Goal: Transaction & Acquisition: Purchase product/service

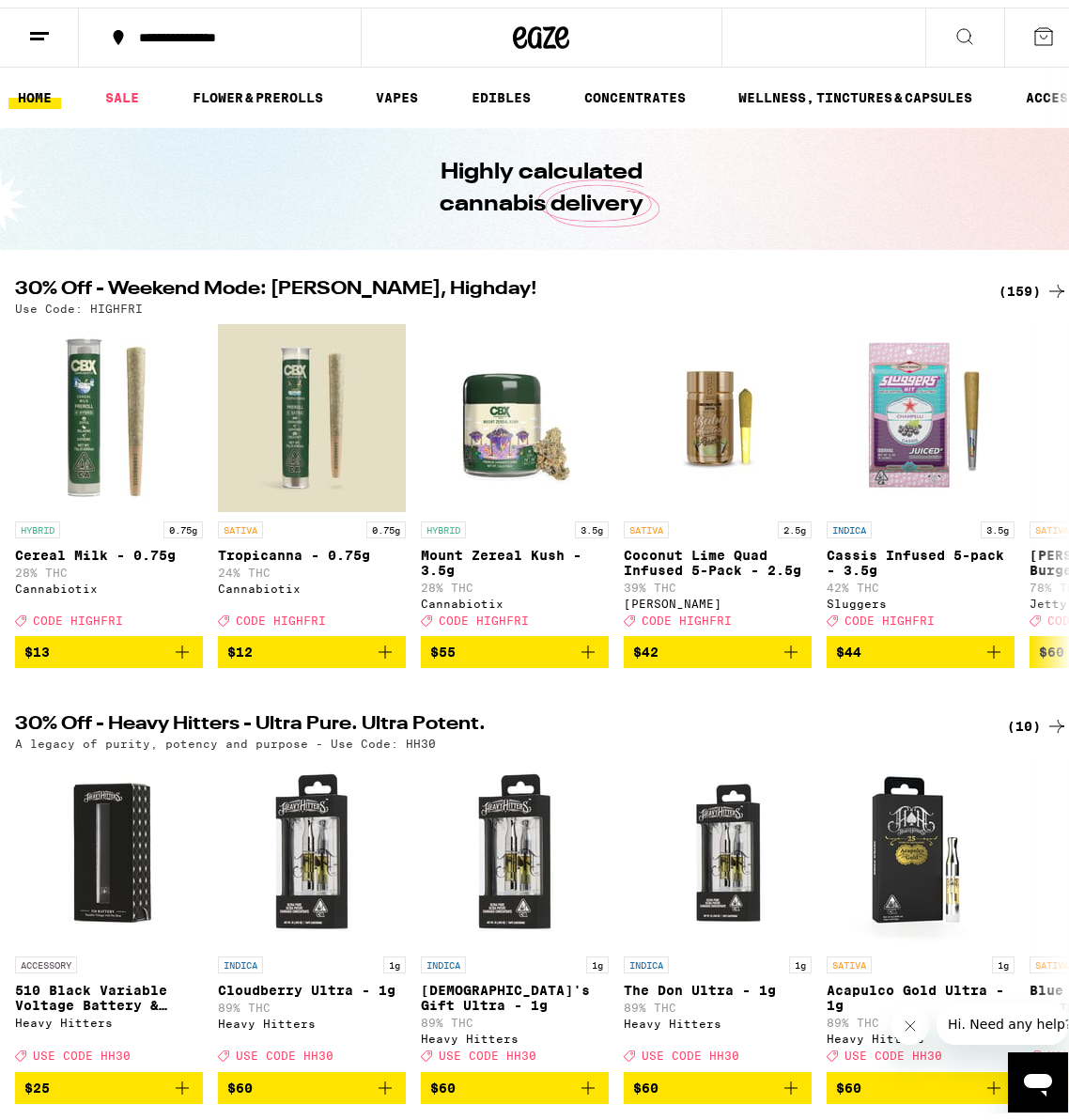
drag, startPoint x: 1006, startPoint y: 286, endPoint x: 100, endPoint y: 303, distance: 906.2
click at [1006, 286] on div "(159)" at bounding box center [1033, 284] width 69 height 22
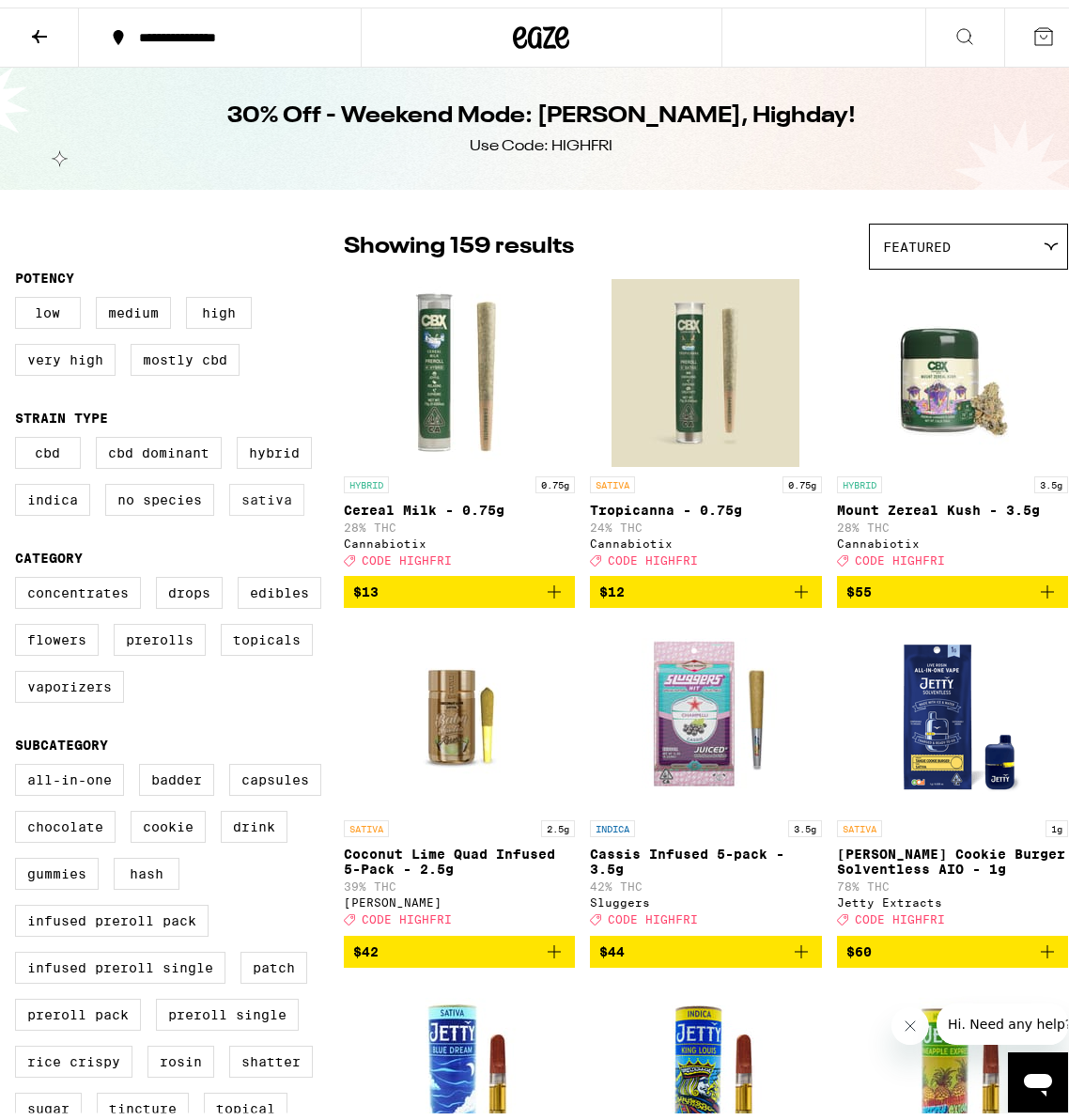
click at [279, 508] on label "Sativa" at bounding box center [266, 492] width 75 height 32
click at [19, 433] on input "Sativa" at bounding box center [19, 432] width 1 height 1
checkbox input "true"
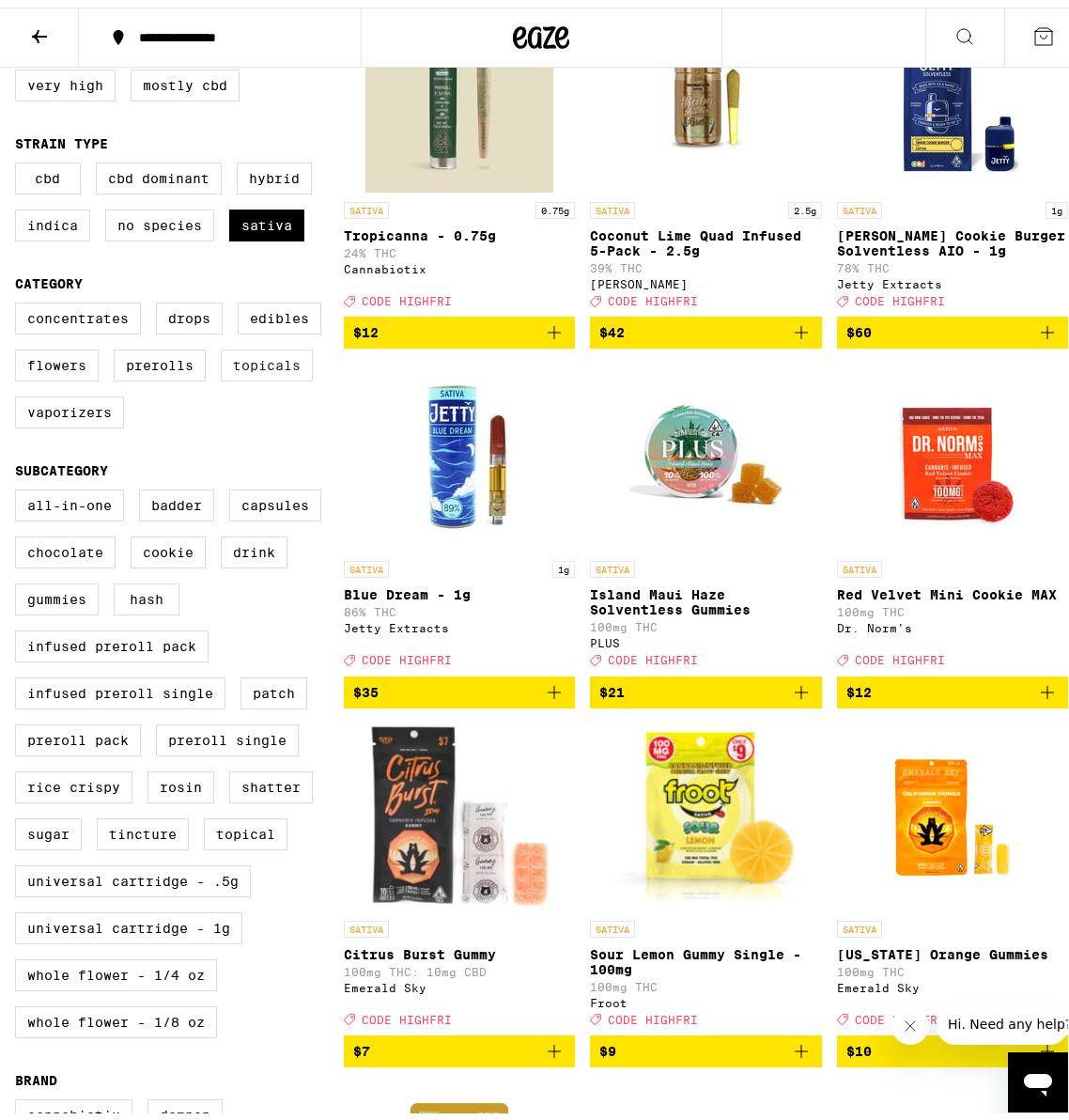
scroll to position [376, 0]
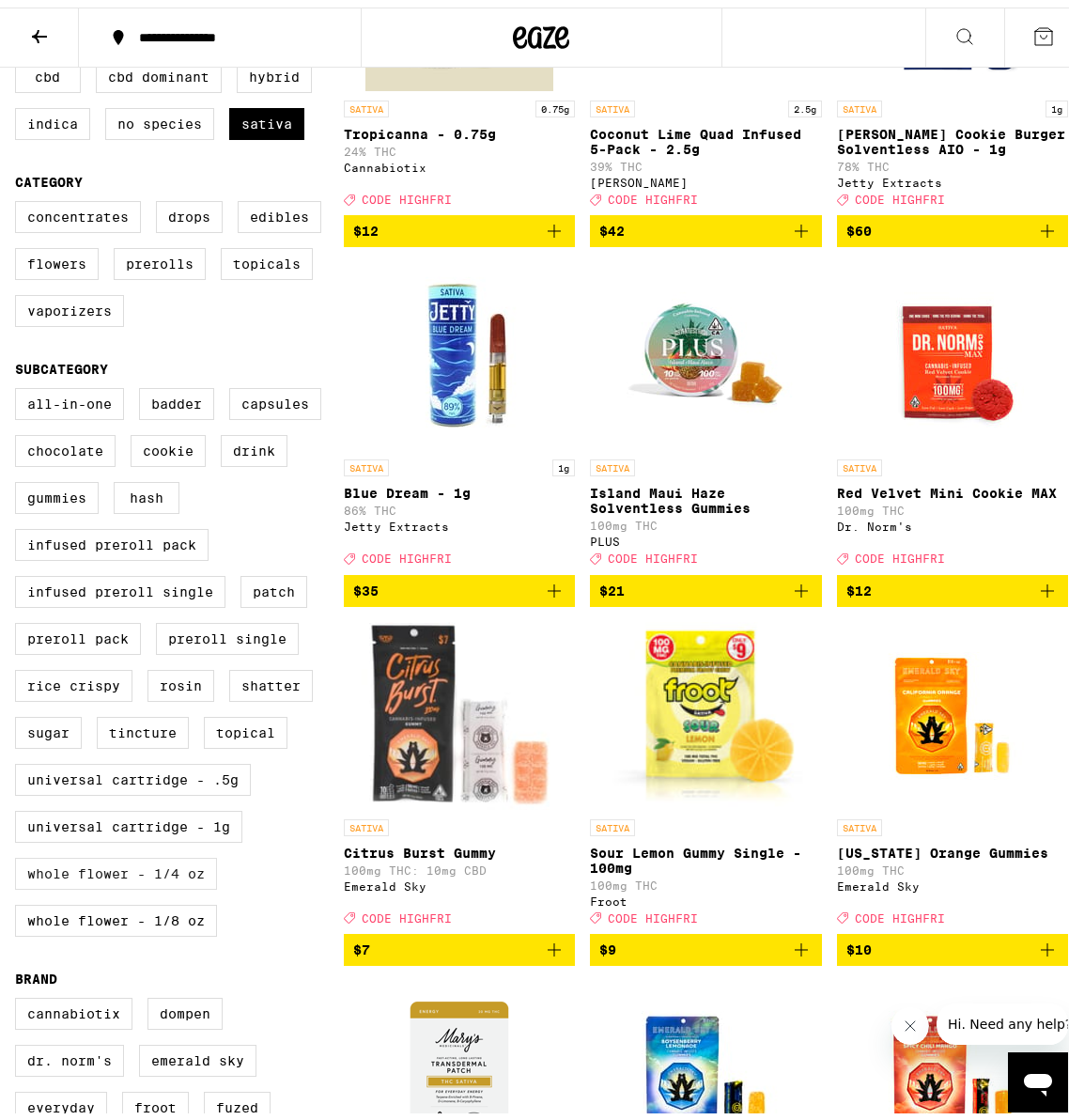
click at [172, 882] on label "Whole Flower - 1/4 oz" at bounding box center [115, 866] width 202 height 32
click at [19, 384] on input "Whole Flower - 1/4 oz" at bounding box center [19, 383] width 1 height 1
checkbox input "true"
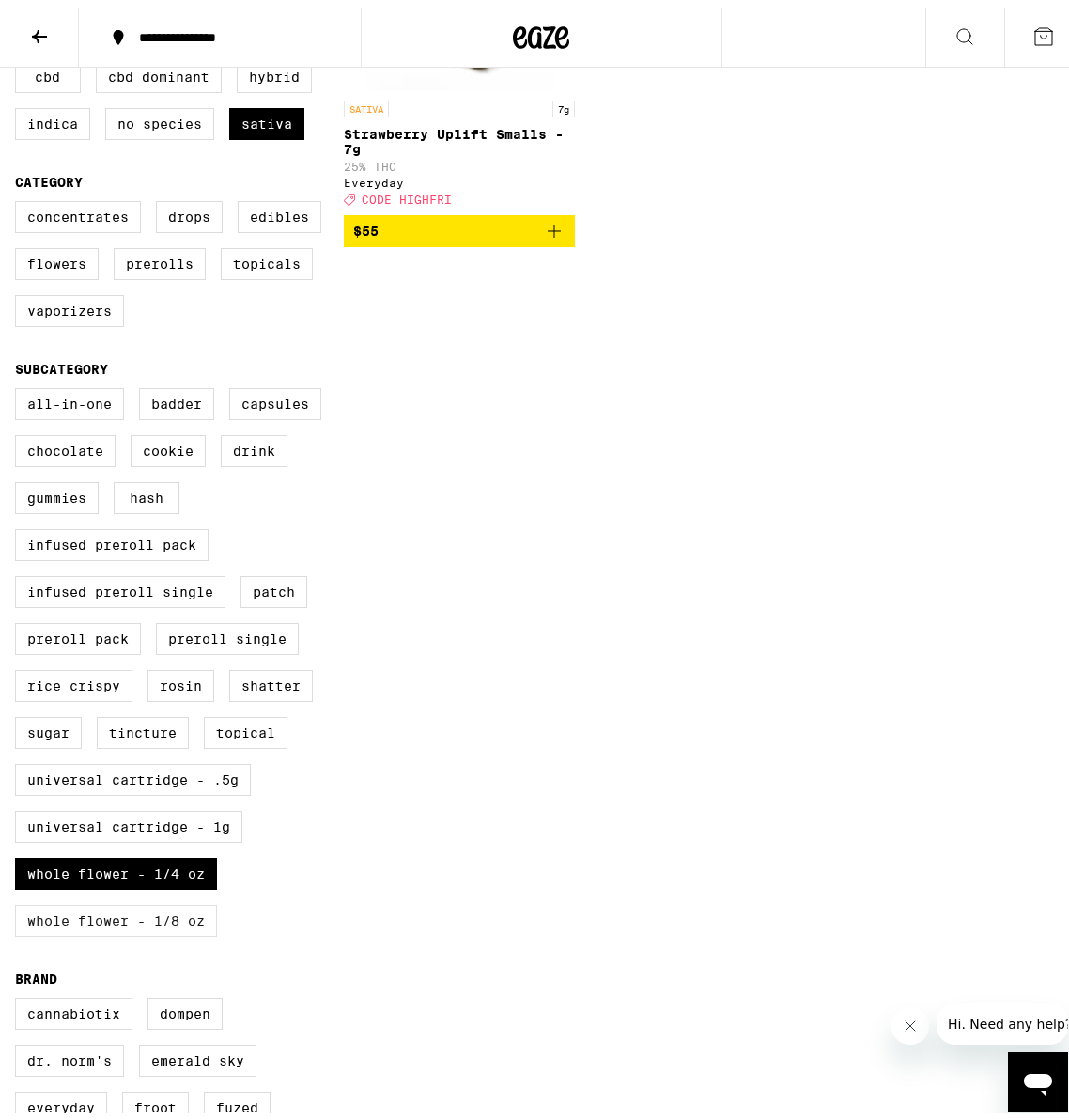
click at [163, 929] on label "Whole Flower - 1/8 oz" at bounding box center [115, 912] width 202 height 32
click at [19, 384] on input "Whole Flower - 1/8 oz" at bounding box center [19, 383] width 1 height 1
checkbox input "true"
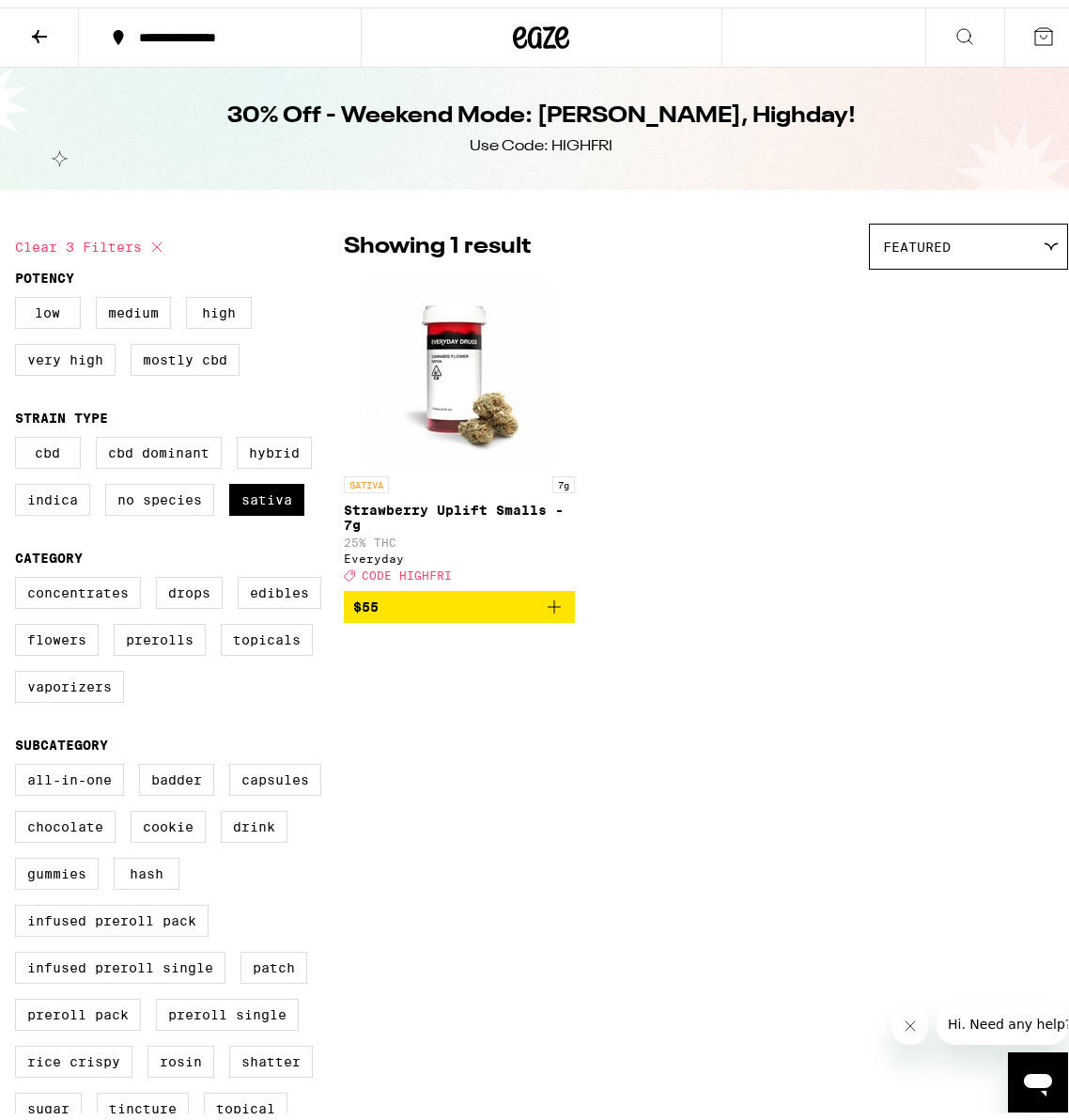
click at [41, 21] on icon at bounding box center [39, 28] width 22 height 22
click at [35, 30] on icon at bounding box center [39, 28] width 22 height 22
click at [534, 34] on icon at bounding box center [542, 29] width 28 height 22
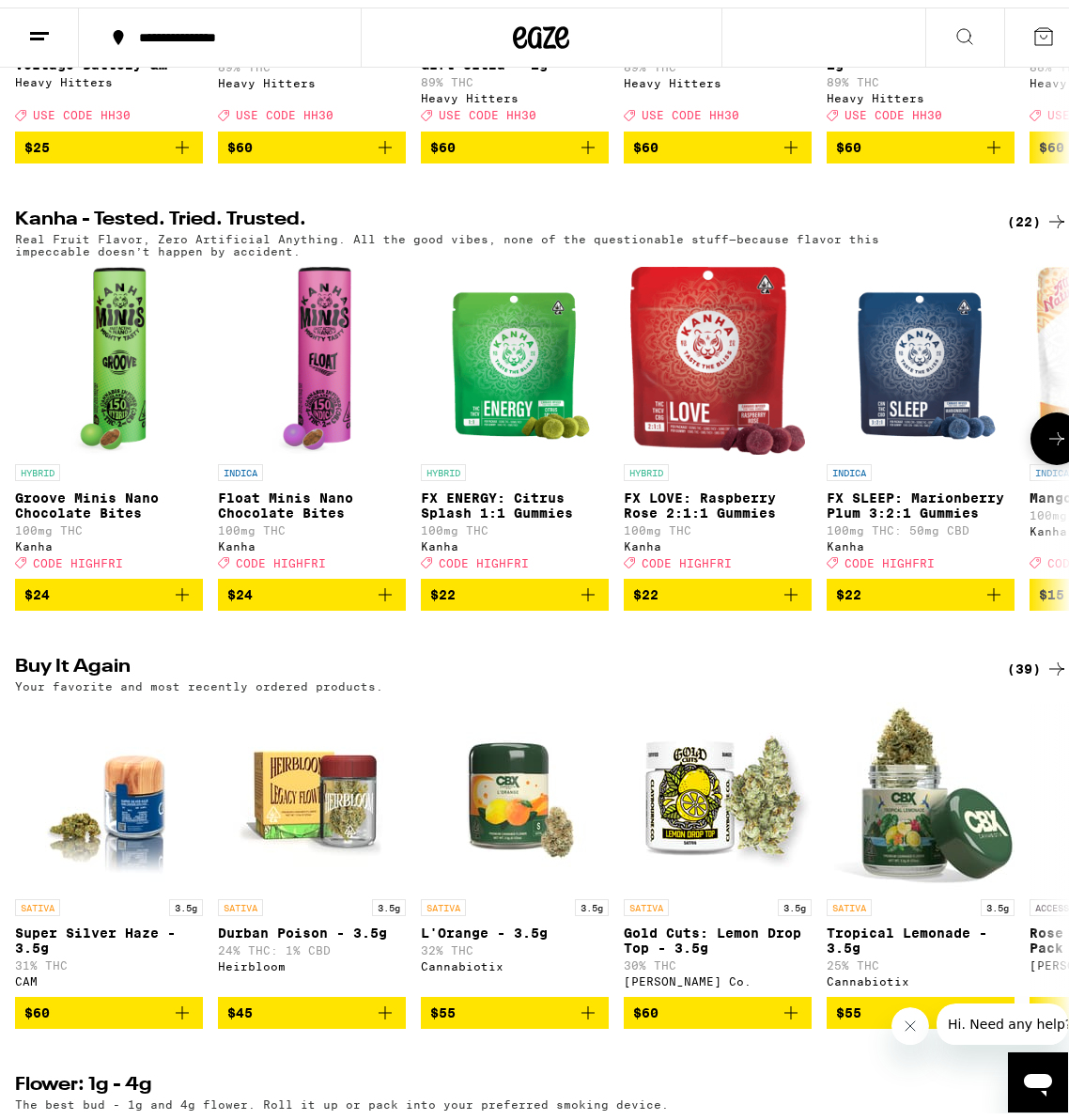
scroll to position [1410, 0]
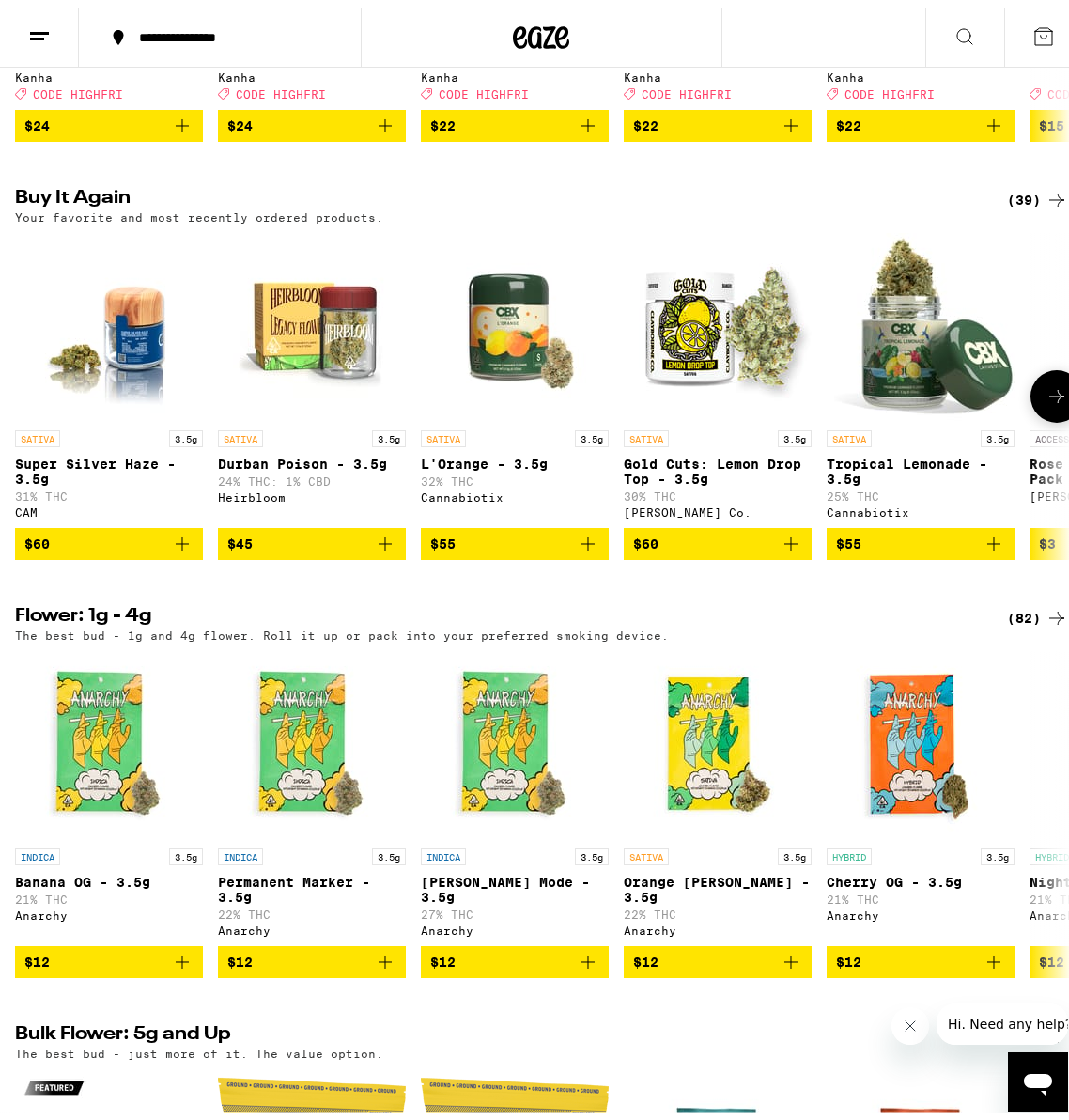
click at [586, 548] on icon "Add to bag" at bounding box center [588, 536] width 22 height 22
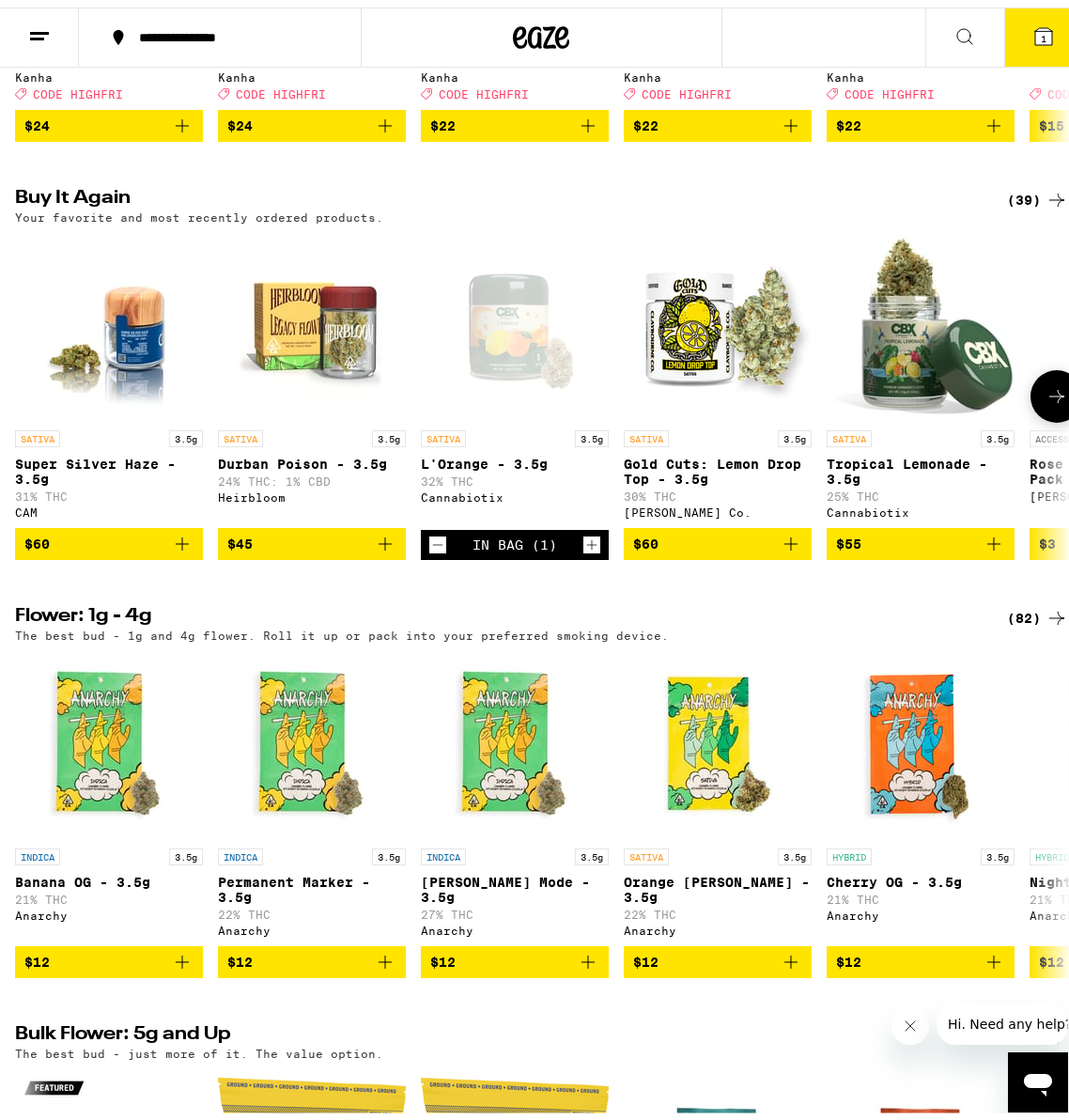
click at [397, 553] on button "$45" at bounding box center [312, 536] width 188 height 32
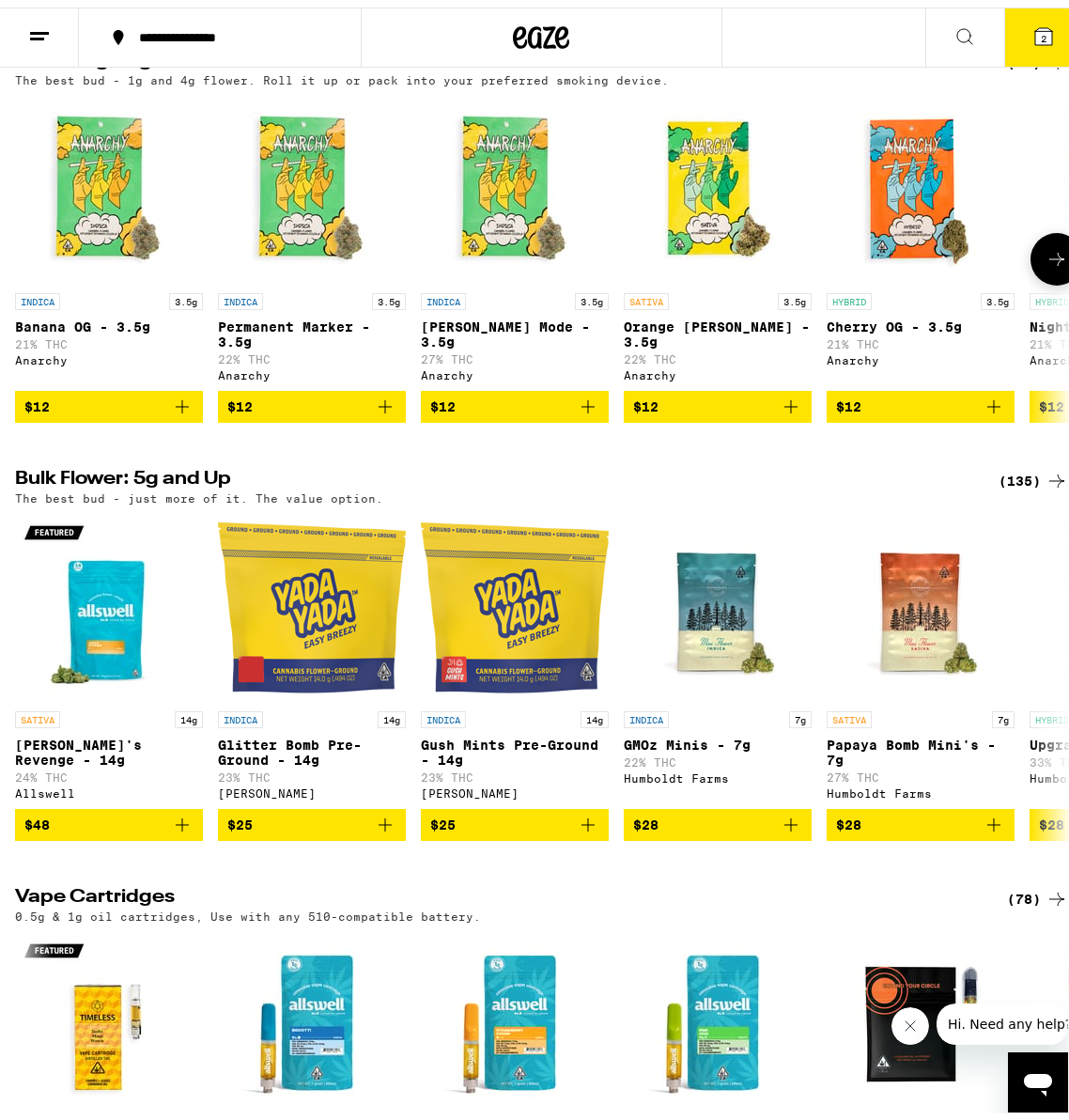
scroll to position [1785, 0]
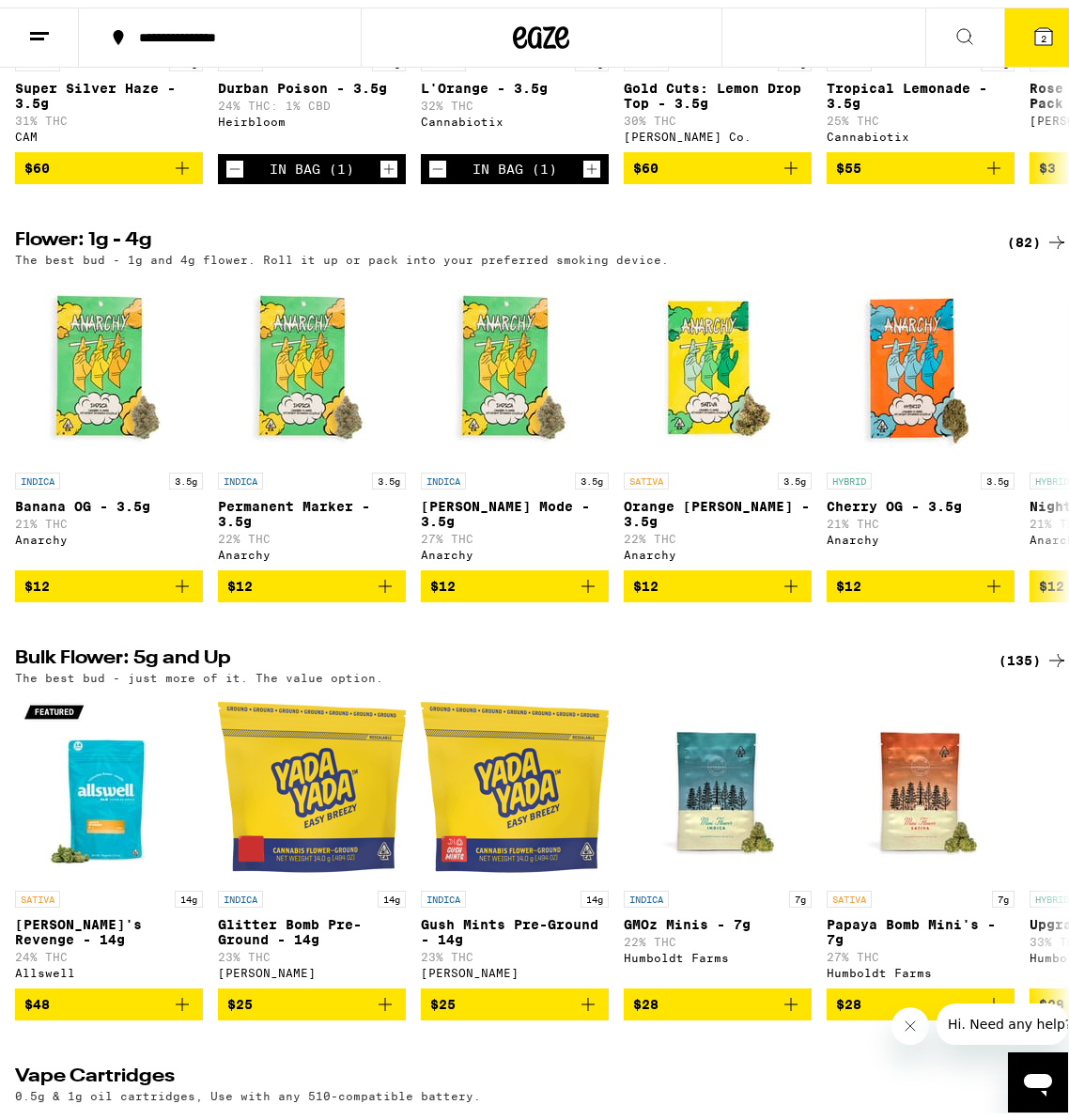
click at [1018, 247] on div "(82)" at bounding box center [1037, 234] width 61 height 22
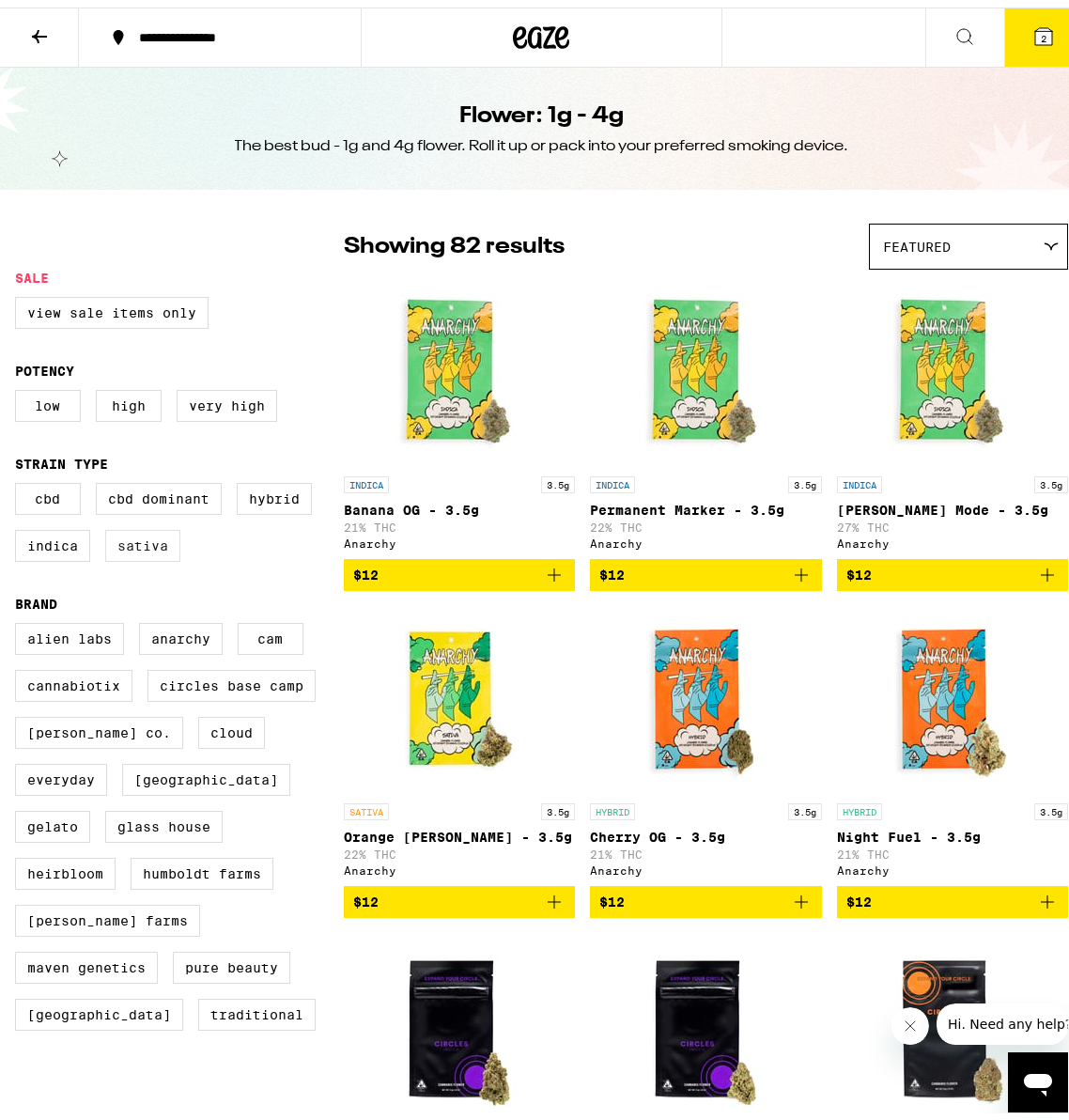
click at [159, 541] on label "Sativa" at bounding box center [142, 538] width 75 height 32
click at [19, 480] on input "Sativa" at bounding box center [19, 479] width 1 height 1
checkbox input "true"
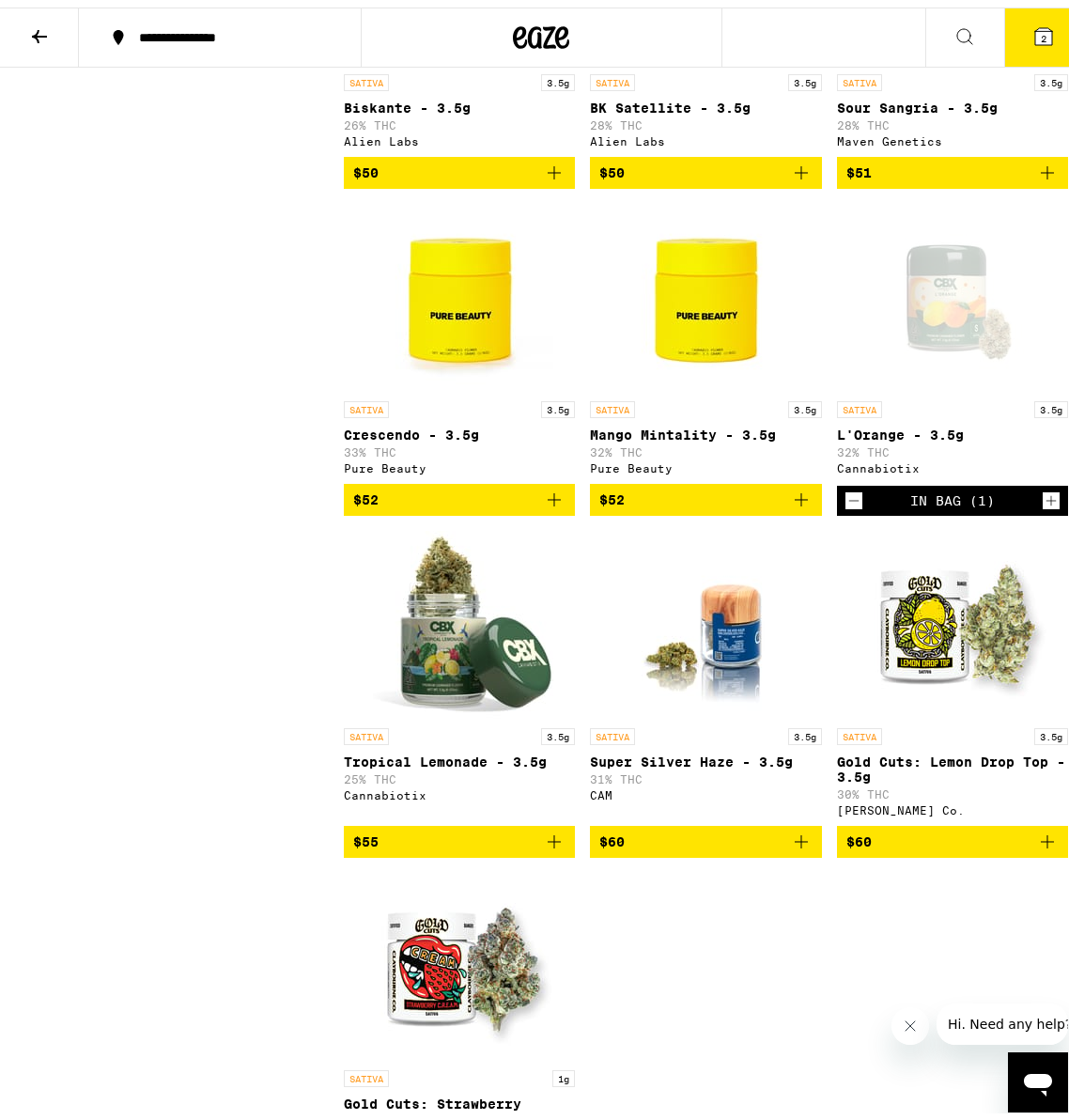
scroll to position [1973, 0]
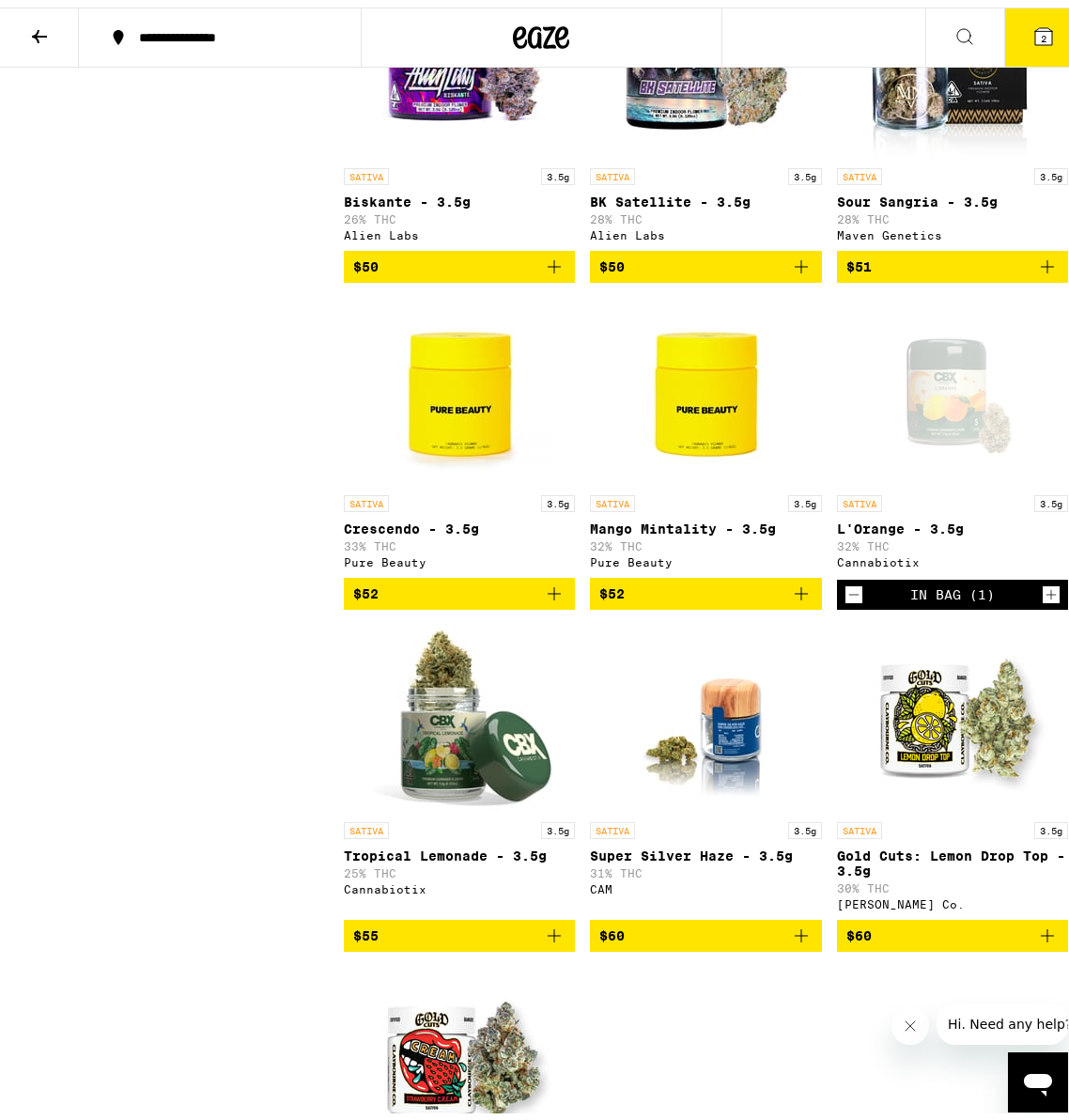
click at [791, 598] on icon "Add to bag" at bounding box center [801, 586] width 22 height 22
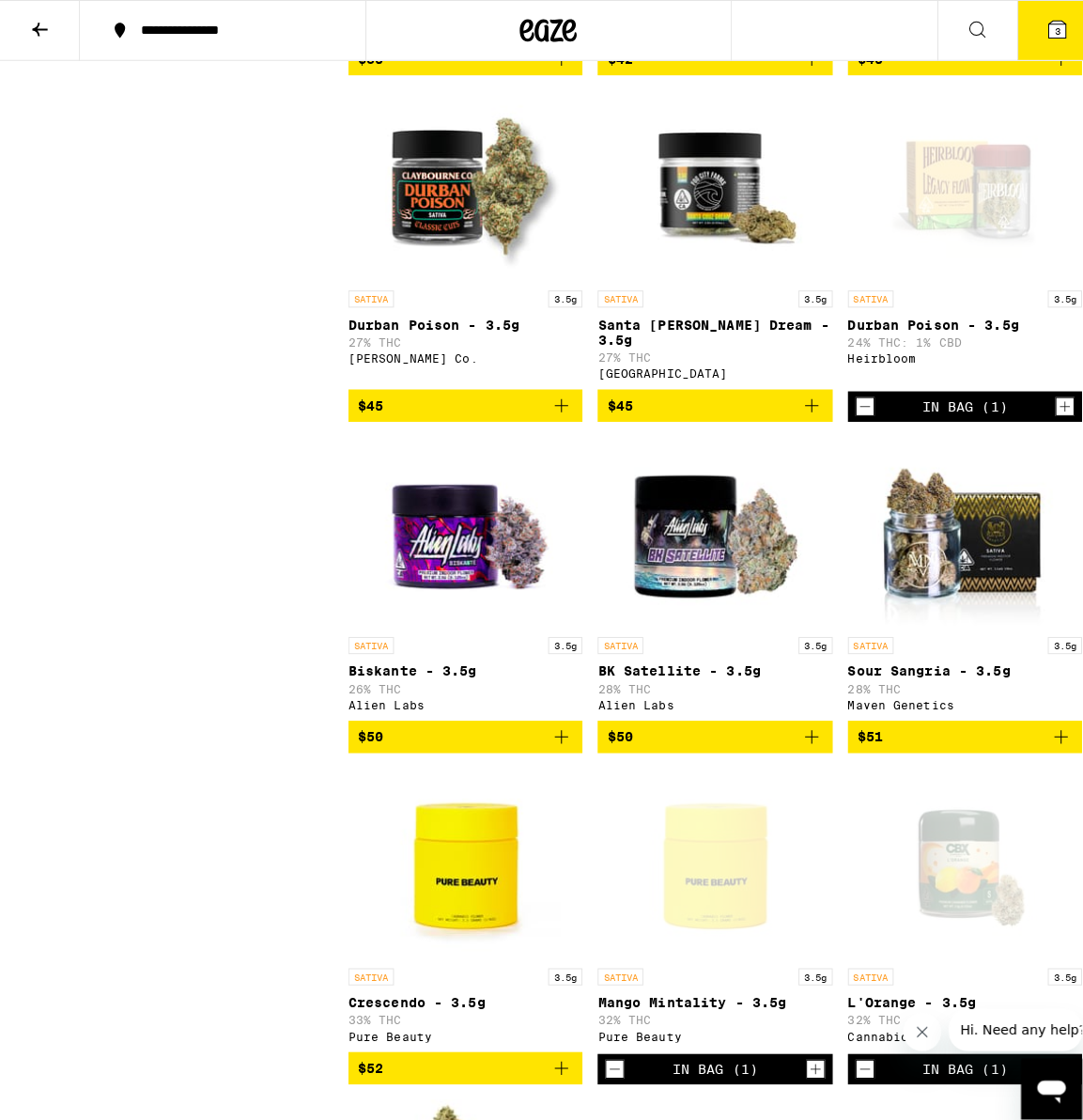
scroll to position [1410, 0]
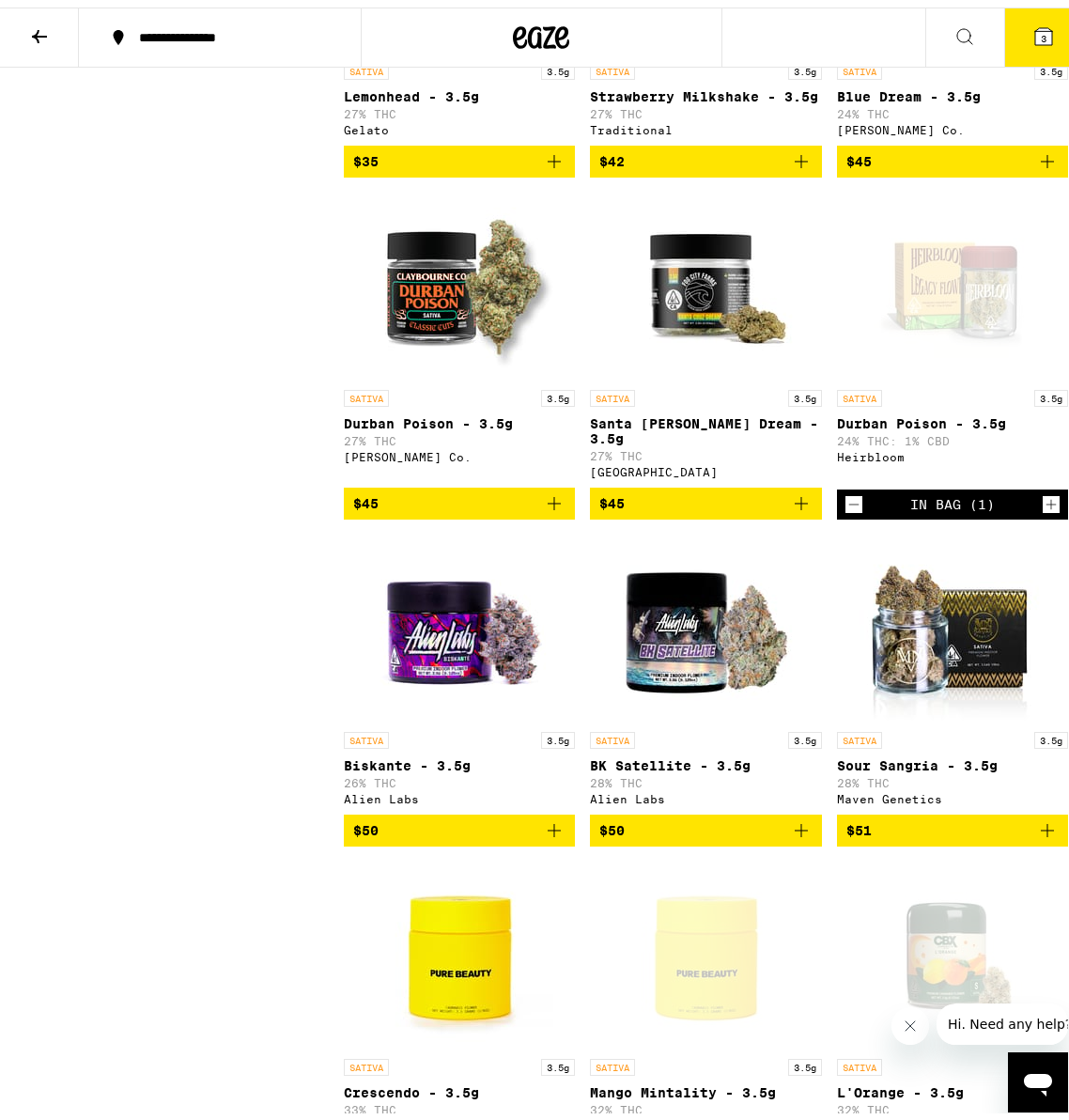
click at [1032, 38] on icon at bounding box center [1043, 28] width 22 height 22
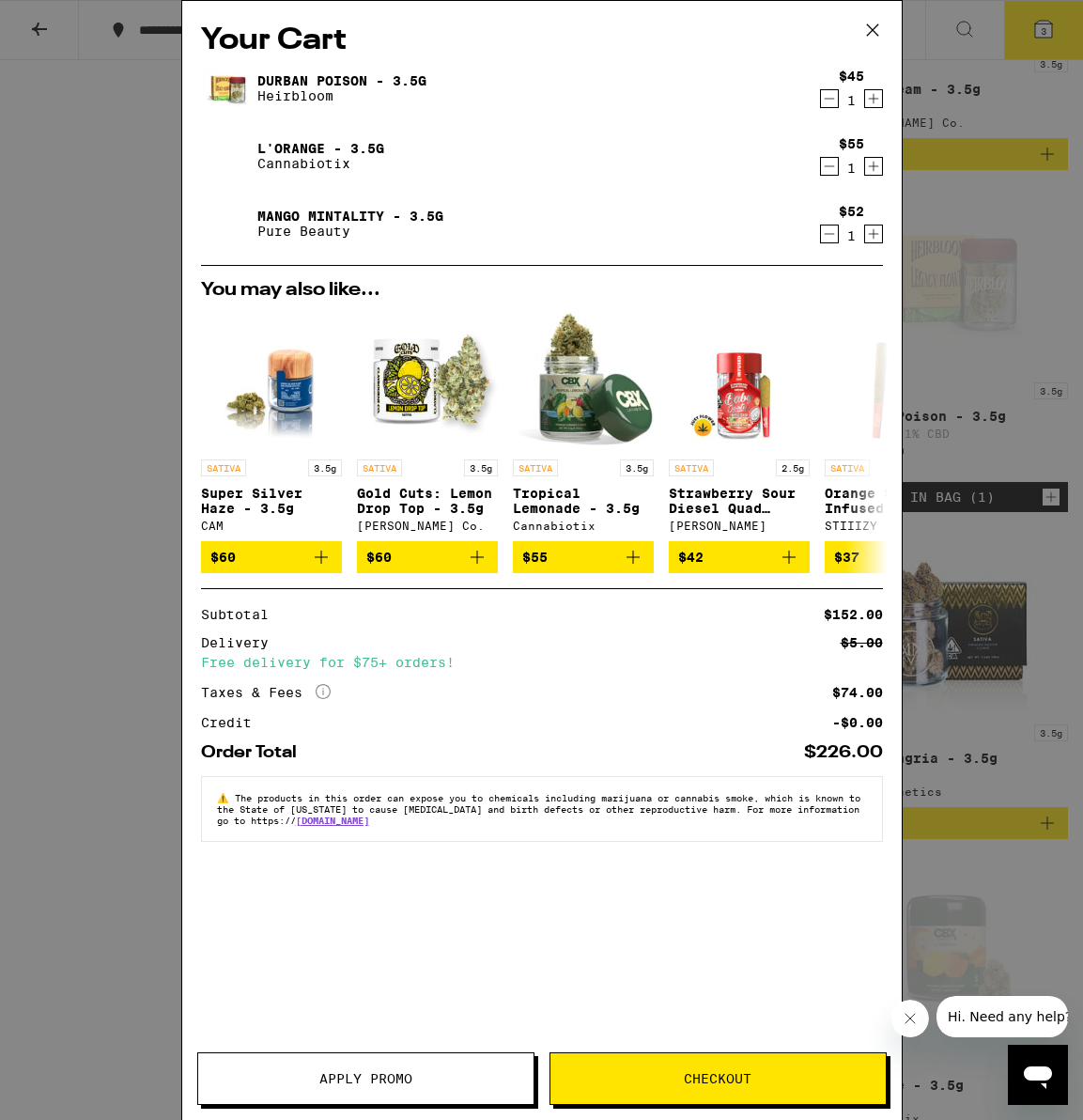
click at [767, 1075] on span "Checkout" at bounding box center [718, 1078] width 335 height 13
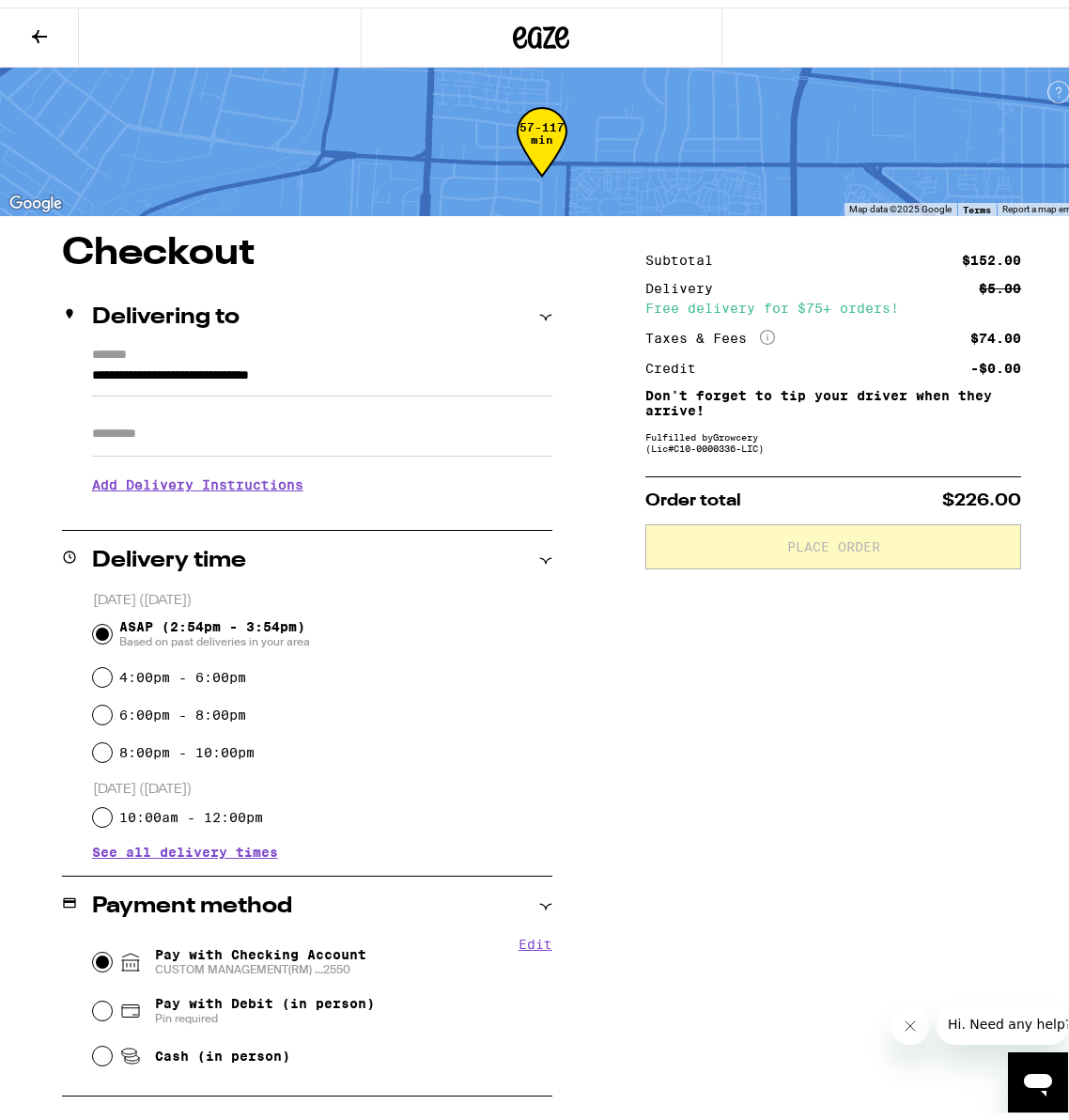
drag, startPoint x: 93, startPoint y: 950, endPoint x: 374, endPoint y: 881, distance: 289.3
click at [94, 950] on input "Pay with Checking Account CUSTOM MANAGEMENT(RM) ...2550" at bounding box center [101, 954] width 19 height 19
radio input "true"
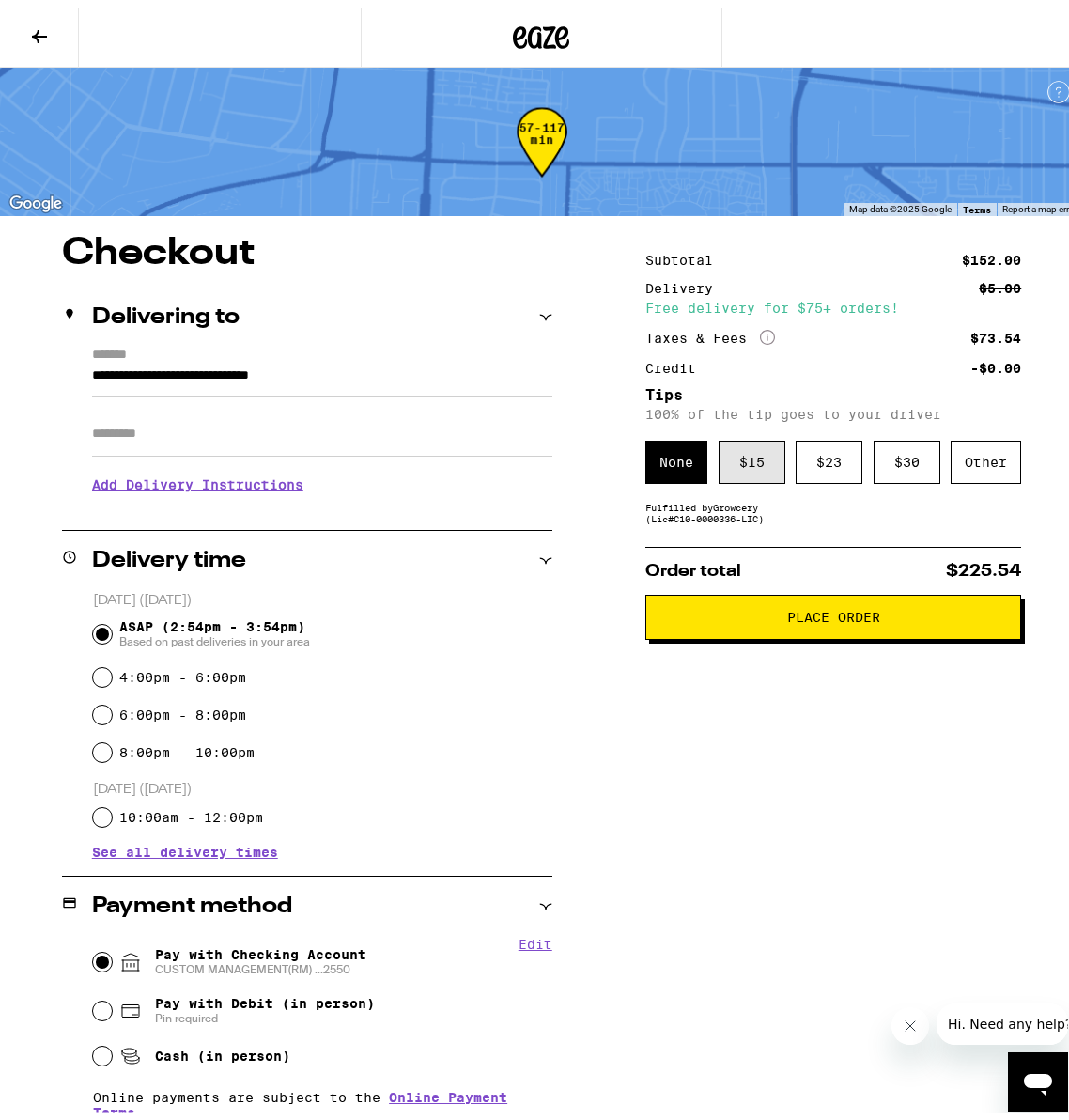
click at [742, 454] on div "$ 15" at bounding box center [751, 454] width 66 height 43
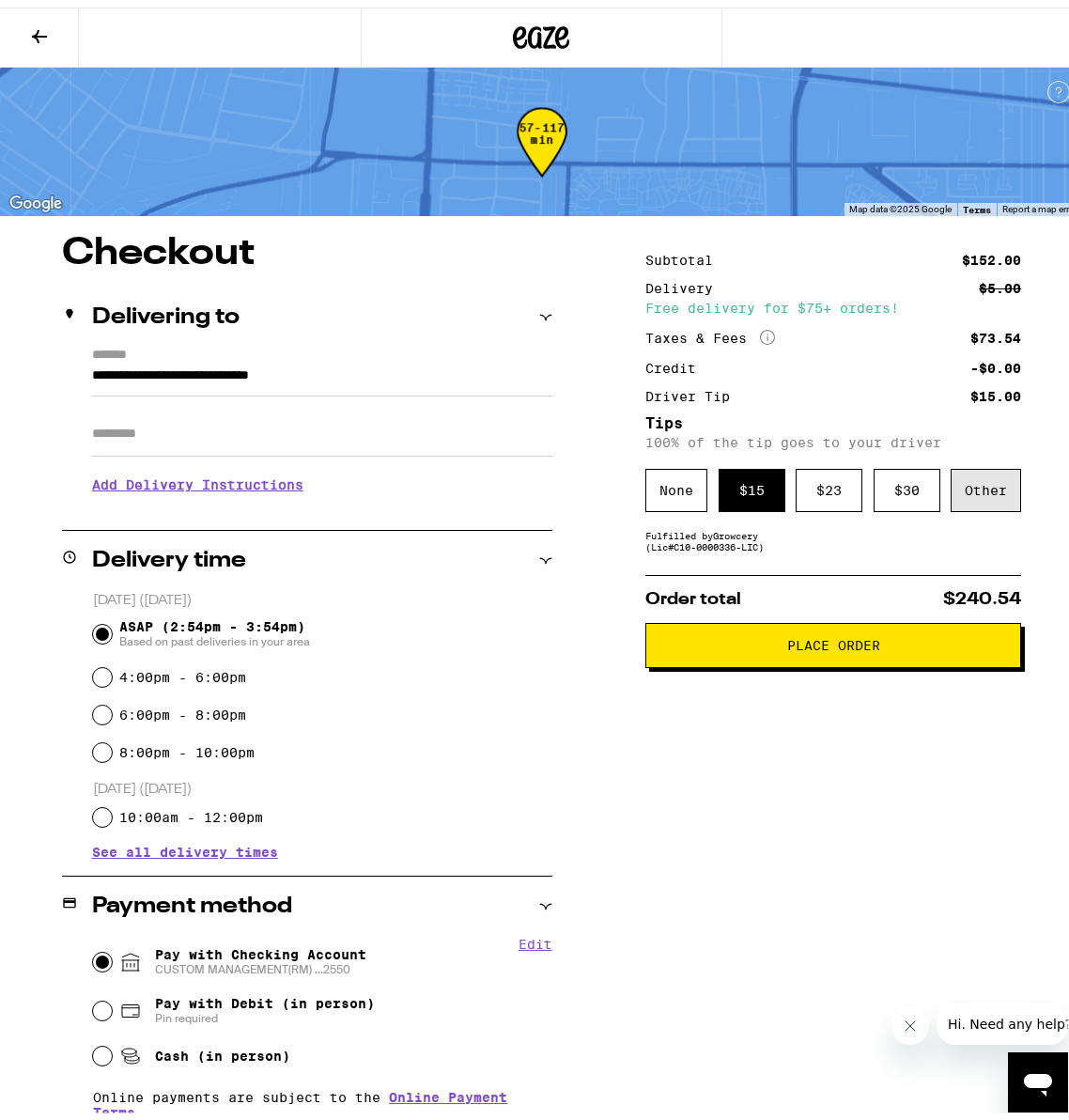
click at [968, 500] on div "Other" at bounding box center [985, 483] width 70 height 43
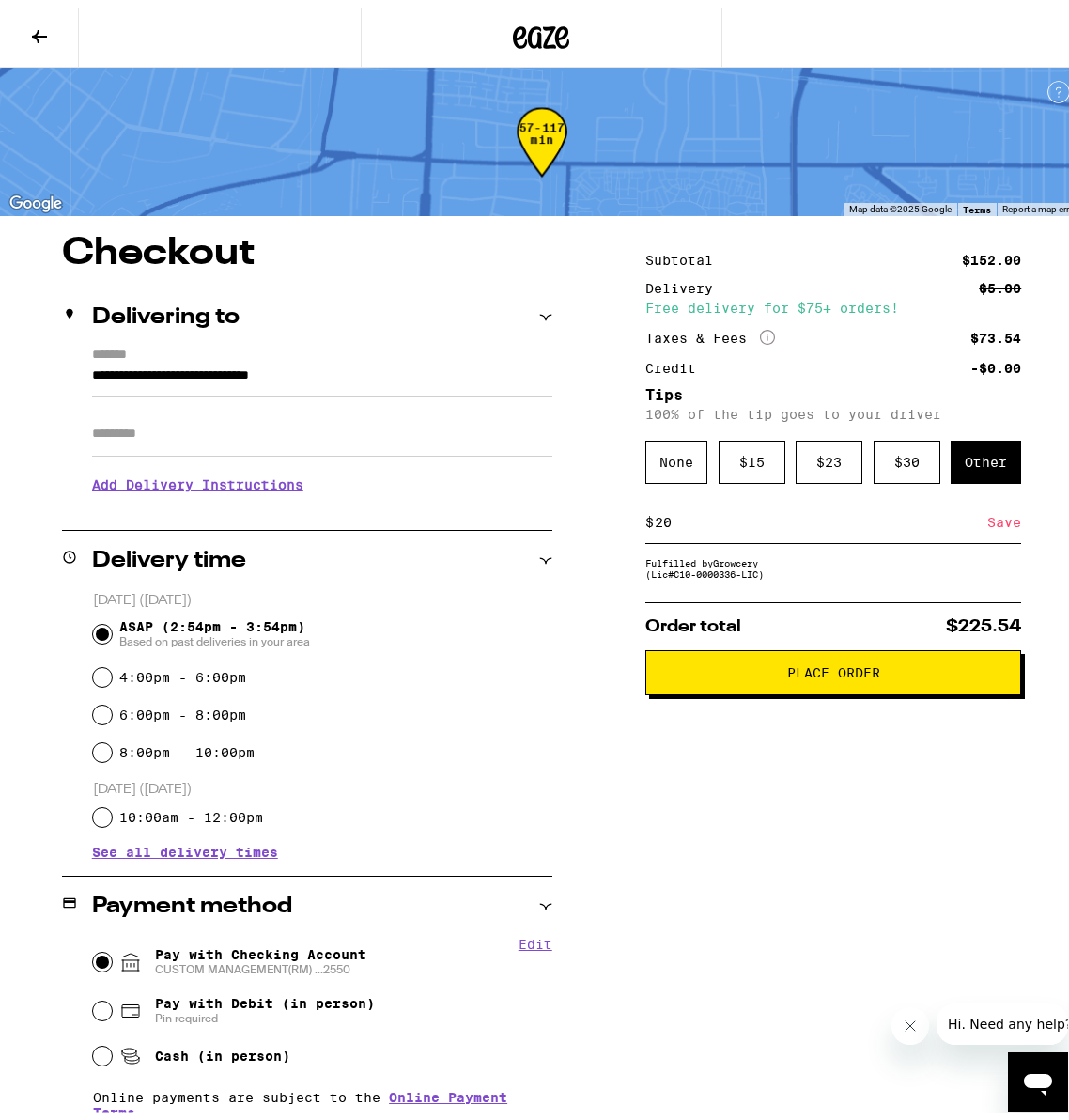
type input "2"
type input "10"
click at [993, 519] on div "Save" at bounding box center [1004, 515] width 34 height 41
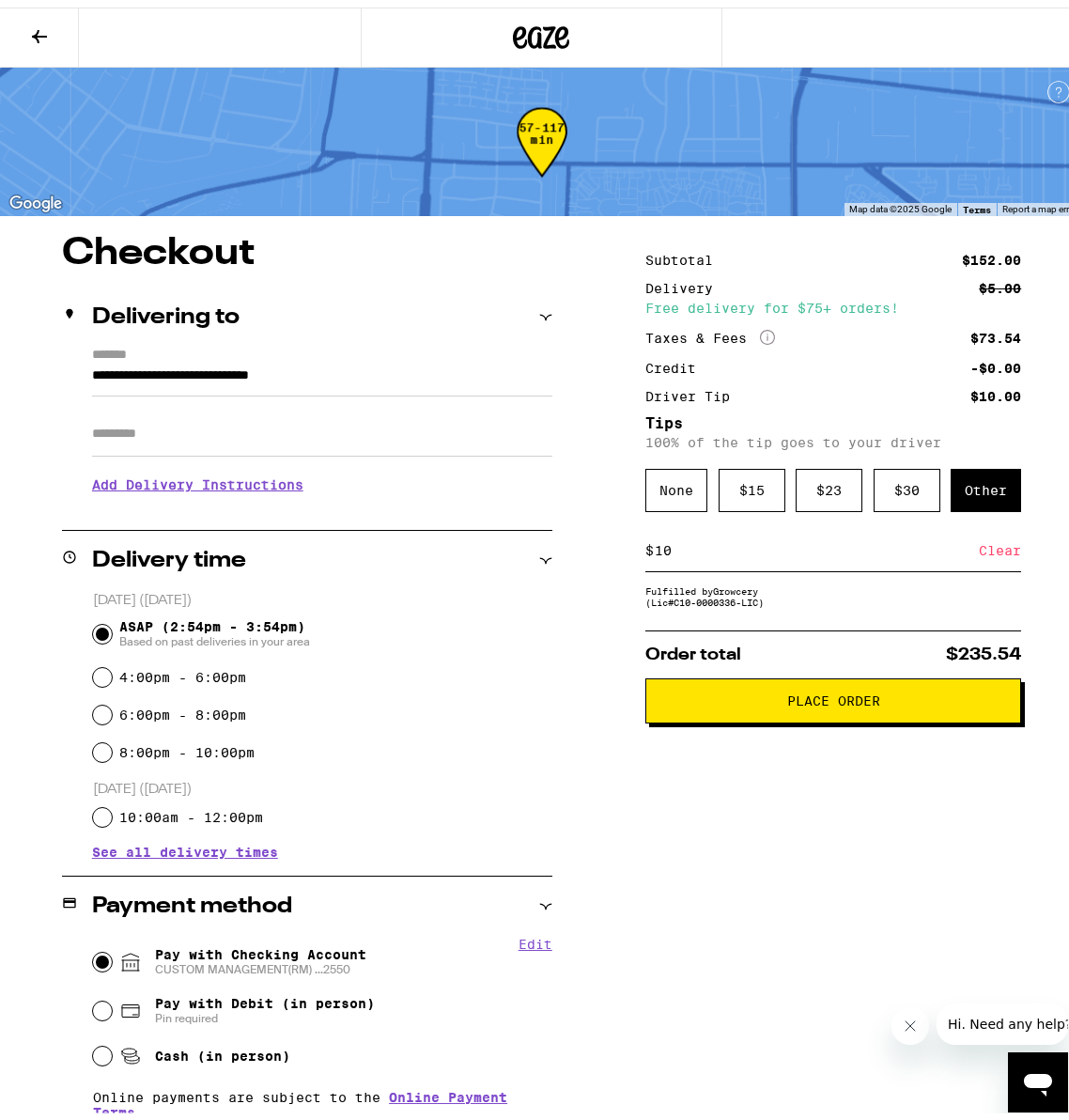
click at [809, 713] on button "Place Order" at bounding box center [833, 693] width 376 height 45
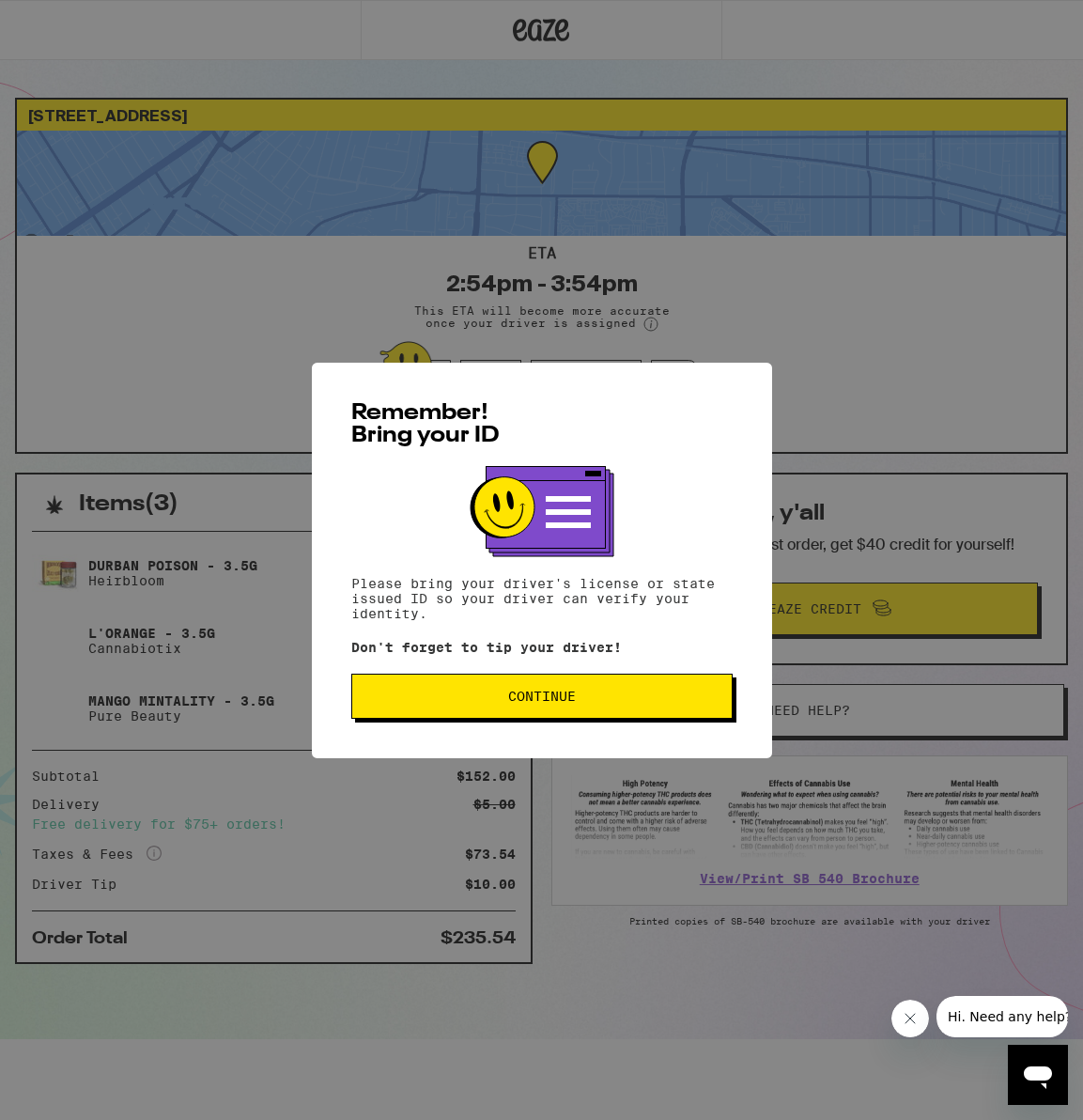
click at [558, 673] on div "Remember! Bring your ID Please bring your driver's license or state issued ID s…" at bounding box center [542, 560] width 460 height 396
click at [528, 709] on button "Continue" at bounding box center [541, 696] width 381 height 45
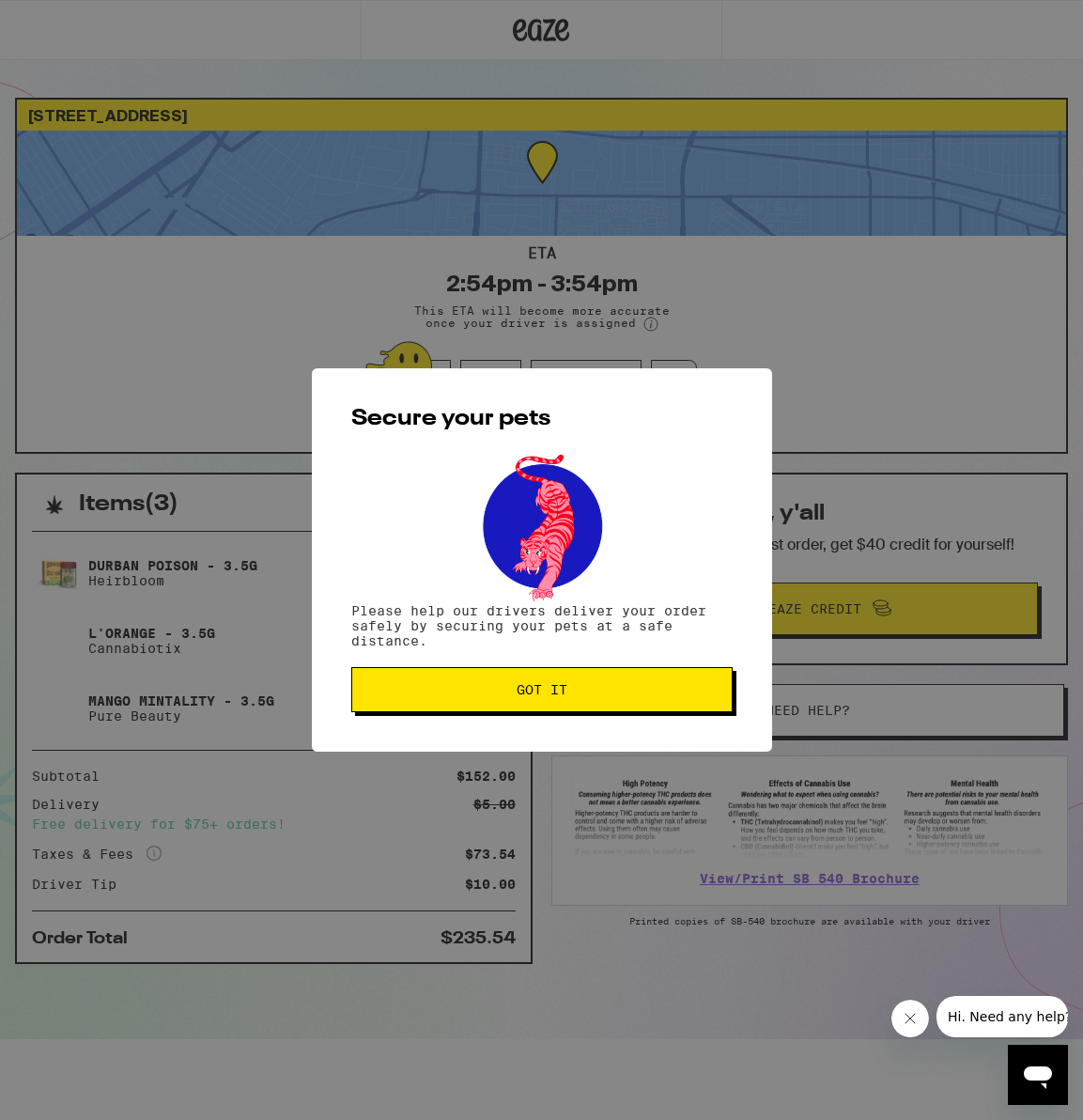
click at [552, 688] on span "Got it" at bounding box center [542, 689] width 51 height 13
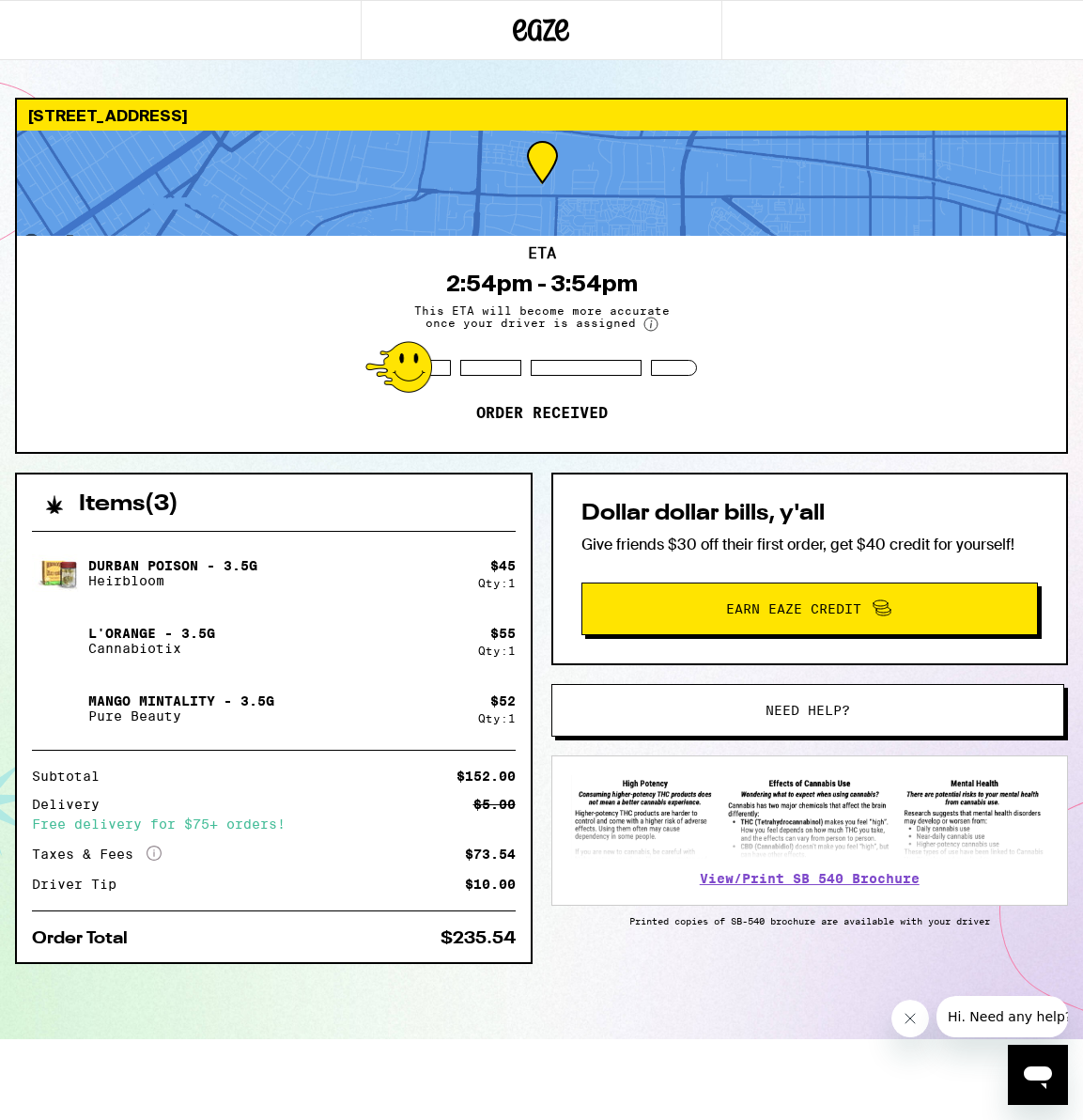
click at [761, 962] on div "Items ( 3 ) Durban Poison - 3.5g Heirbloom $ 45 Qty: 1 L'Orange - 3.5g Cannabio…" at bounding box center [541, 755] width 1053 height 566
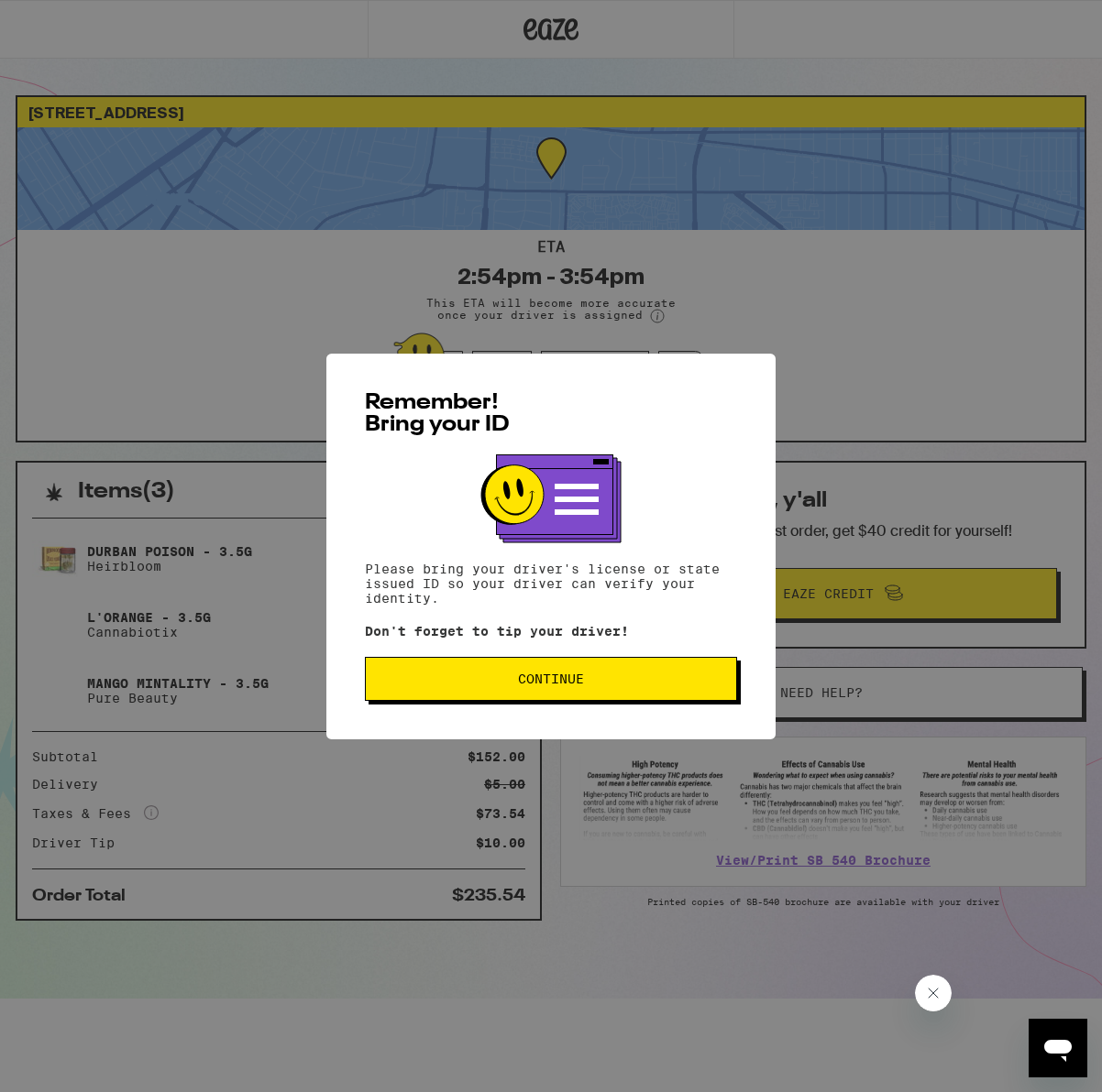
click at [587, 685] on span "Continue" at bounding box center [551, 678] width 341 height 12
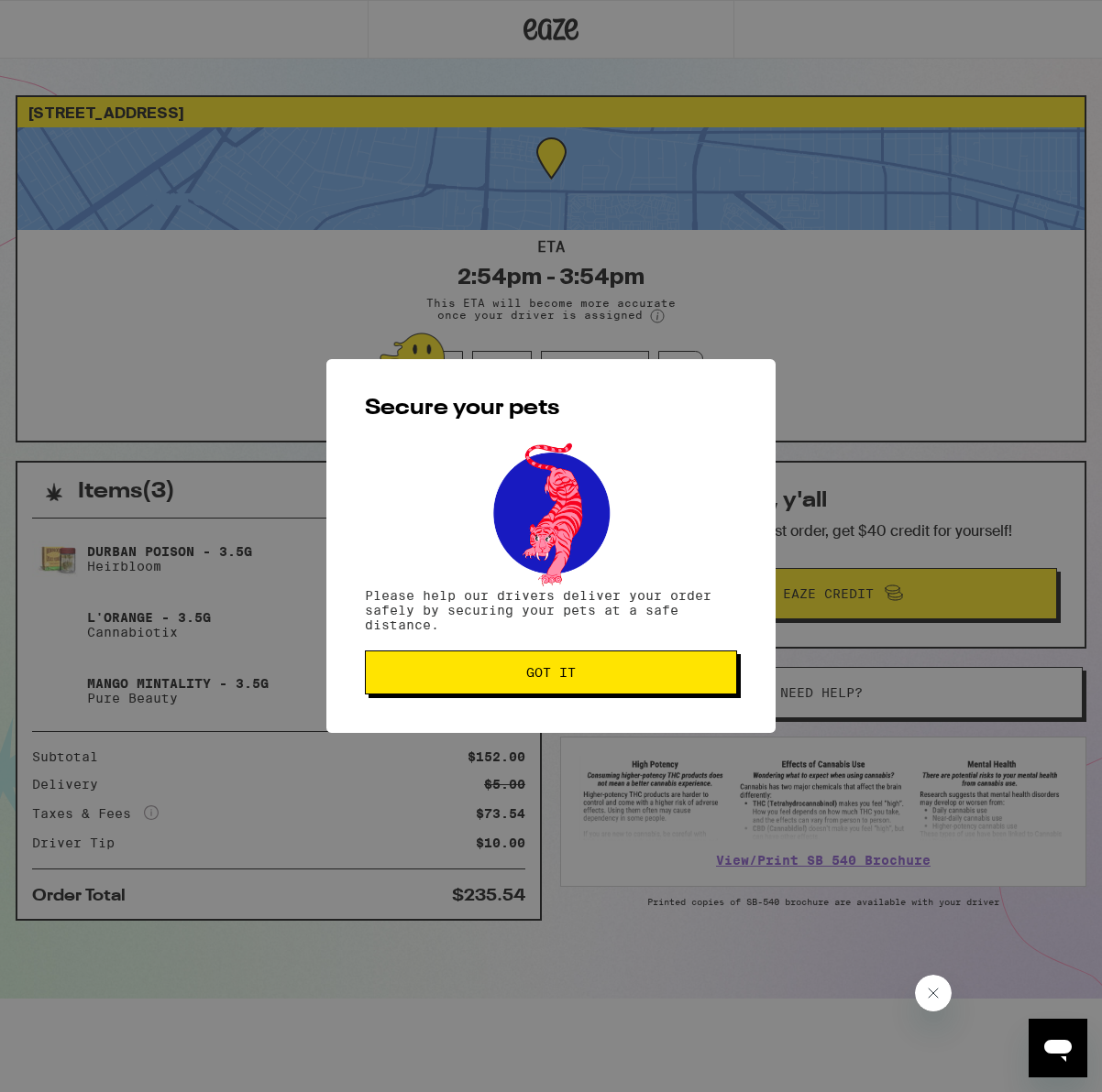
click at [612, 666] on button "Got it" at bounding box center [551, 672] width 372 height 44
